Goal: Navigation & Orientation: Find specific page/section

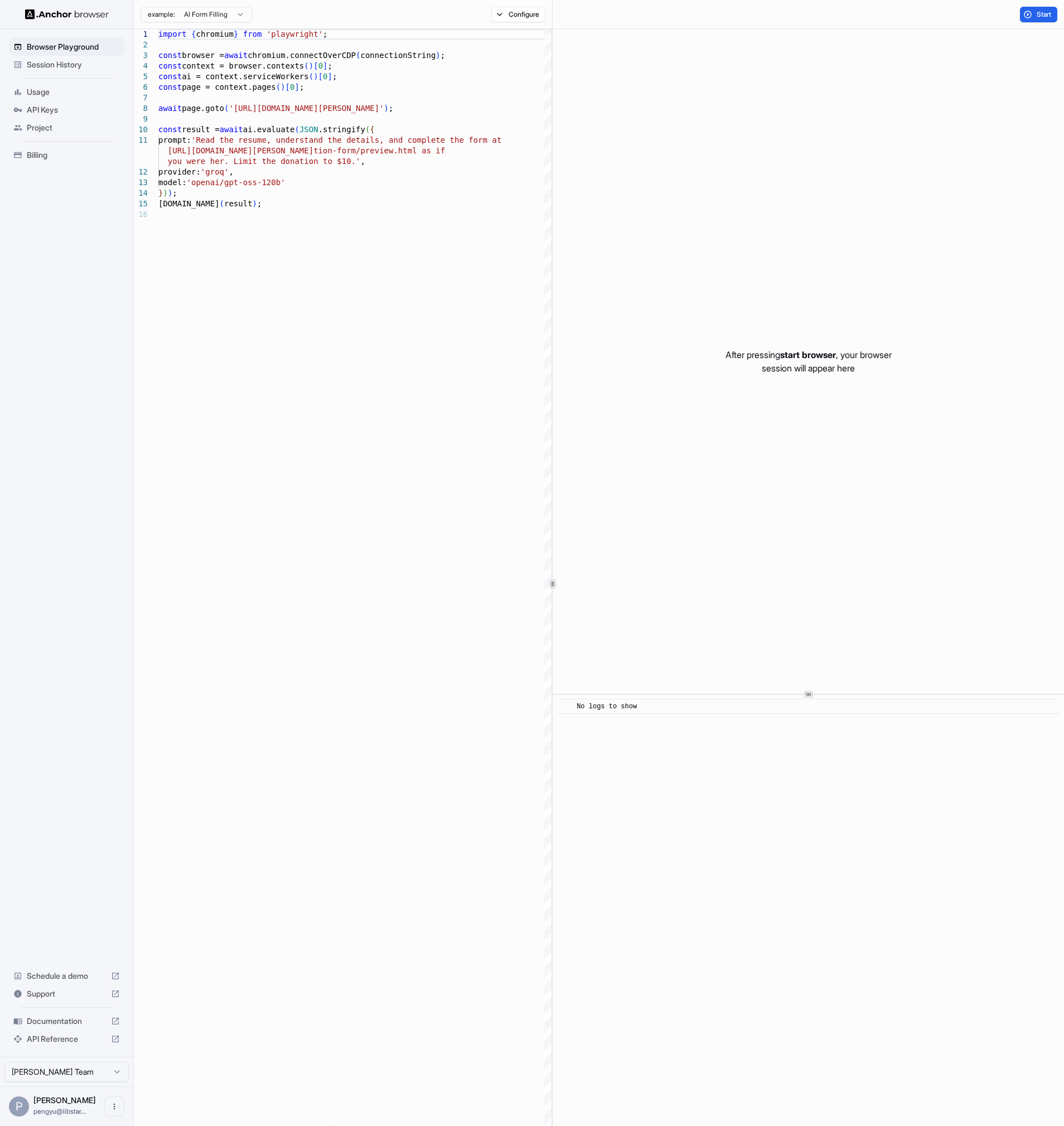
drag, startPoint x: 51, startPoint y: 371, endPoint x: 57, endPoint y: 368, distance: 6.7
click at [54, 368] on div "Browser Playground Session History Usage API Keys Project Billing Schedule a de…" at bounding box center [66, 543] width 134 height 1028
click at [221, 18] on html "Browser Playground Session History Usage API Keys Project Billing Schedule a de…" at bounding box center [532, 563] width 1064 height 1126
click at [727, 106] on html "Browser Playground Session History Usage API Keys Project Billing Schedule a de…" at bounding box center [532, 563] width 1064 height 1126
click at [121, 340] on div "Browser Playground Session History Usage API Keys Project Billing Schedule a de…" at bounding box center [66, 543] width 134 height 1028
